Goal: Task Accomplishment & Management: Manage account settings

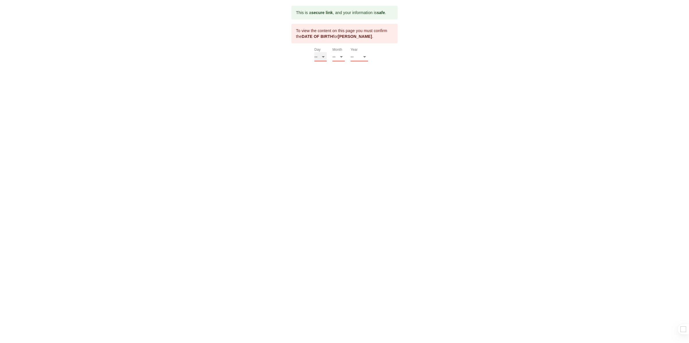
click at [323, 58] on select "-- 01 02 03 04 05 06 07 08 09 10 11 12 13 14 15 16 17 18 19 20 21 22 23 24 25 2…" at bounding box center [320, 56] width 12 height 9
select select "21"
click at [314, 52] on select "-- 01 02 03 04 05 06 07 08 09 10 11 12 13 14 15 16 17 18 19 20 21 22 23 24 25 2…" at bounding box center [320, 56] width 12 height 9
click at [342, 55] on select "-- 01 02 03 04 05 06 07 08 09 10 11 12" at bounding box center [338, 56] width 12 height 9
select select "03"
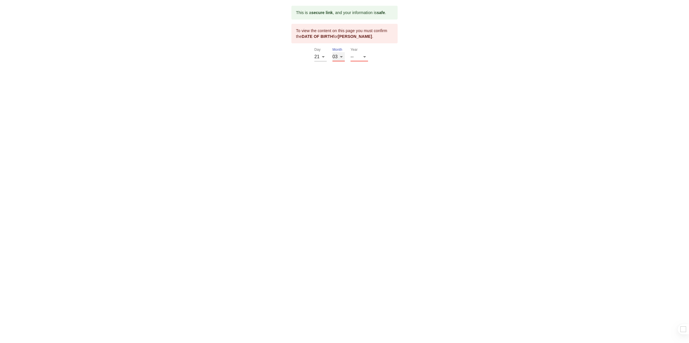
click at [332, 52] on select "-- 01 02 03 04 05 06 07 08 09 10 11 12" at bounding box center [338, 56] width 12 height 9
click at [363, 57] on select "-- 2025 2024 2023 2022 2021 2020 2019 2018 2017 2016 2015 2014 2013 2012 2011 2…" at bounding box center [359, 56] width 18 height 9
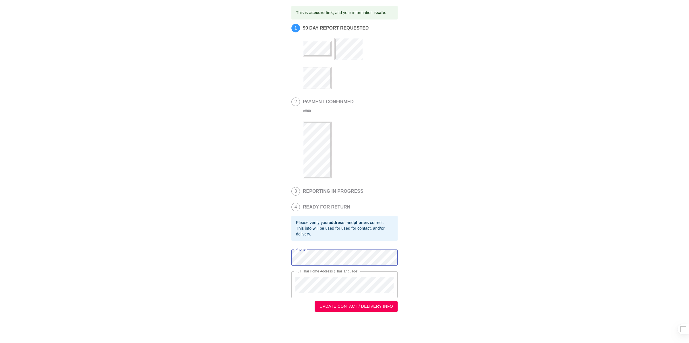
click at [358, 296] on div "Phone Phone Full Thai Home Address (Thai language) Full Thai Home Address (Thai…" at bounding box center [344, 279] width 106 height 63
click at [327, 294] on div "Full Thai Home Address (Thai language)" at bounding box center [344, 284] width 106 height 27
click at [292, 283] on div "Full Thai Home Address (Thai language)" at bounding box center [344, 284] width 106 height 27
click at [346, 309] on span "UPDATE CONTACT / DELIVERY INFO" at bounding box center [355, 306] width 73 height 7
